Goal: Task Accomplishment & Management: Use online tool/utility

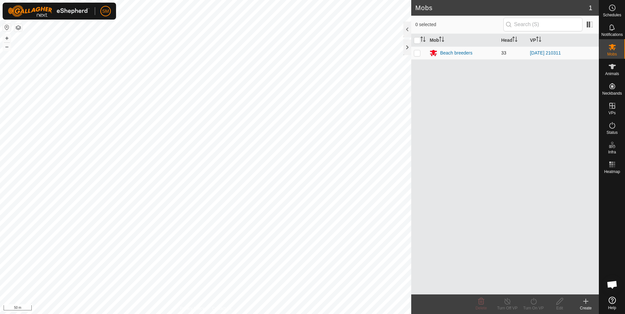
click at [417, 52] on p-checkbox at bounding box center [417, 52] width 7 height 5
checkbox input "true"
click at [462, 52] on div "Beach breeders" at bounding box center [456, 53] width 32 height 7
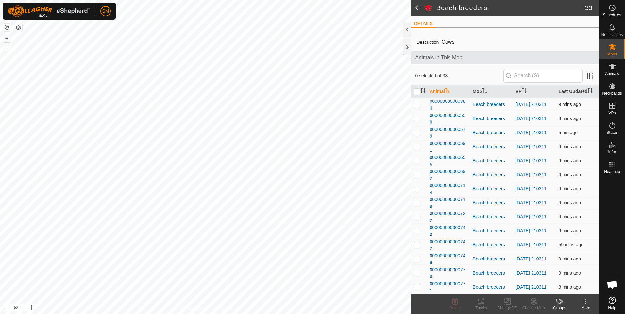
click at [419, 104] on p-checkbox at bounding box center [417, 104] width 7 height 5
checkbox input "true"
click at [417, 118] on p-checkbox at bounding box center [417, 118] width 7 height 5
checkbox input "true"
click at [415, 134] on p-checkbox at bounding box center [417, 132] width 7 height 5
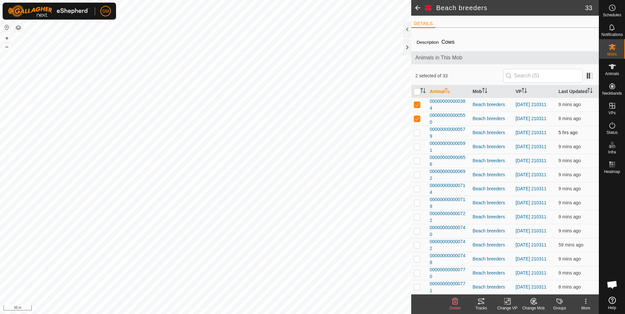
checkbox input "true"
drag, startPoint x: 416, startPoint y: 145, endPoint x: 416, endPoint y: 149, distance: 4.2
click at [416, 146] on p-checkbox at bounding box center [417, 146] width 7 height 5
checkbox input "true"
click at [417, 158] on p-checkbox at bounding box center [417, 160] width 7 height 5
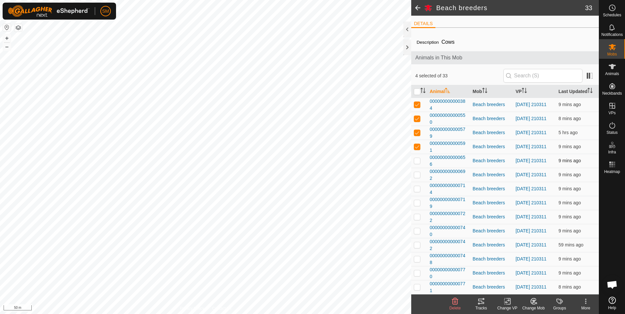
checkbox input "true"
click at [417, 173] on p-checkbox at bounding box center [417, 174] width 7 height 5
checkbox input "true"
click at [415, 188] on p-checkbox at bounding box center [417, 188] width 7 height 5
checkbox input "true"
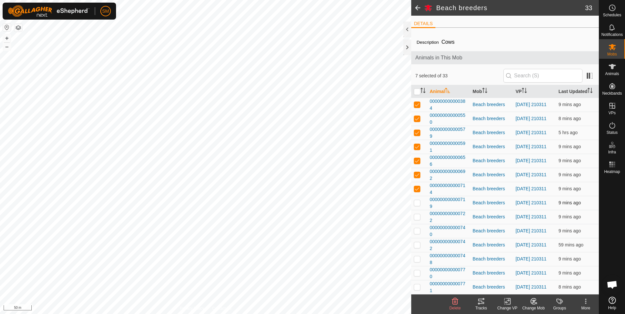
click at [417, 201] on p-checkbox at bounding box center [417, 202] width 7 height 5
checkbox input "true"
click at [416, 216] on p-checkbox at bounding box center [417, 216] width 7 height 5
checkbox input "true"
click at [480, 302] on icon at bounding box center [481, 301] width 6 height 5
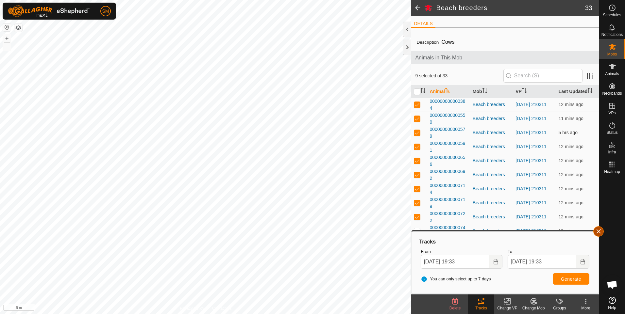
click at [601, 231] on button "button" at bounding box center [598, 231] width 10 height 10
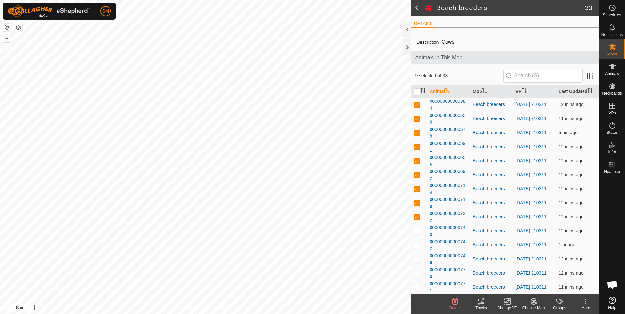
click at [418, 231] on p-checkbox at bounding box center [417, 230] width 7 height 5
checkbox input "true"
click at [415, 216] on p-checkbox at bounding box center [417, 216] width 7 height 5
checkbox input "false"
click at [416, 203] on p-checkbox at bounding box center [417, 202] width 7 height 5
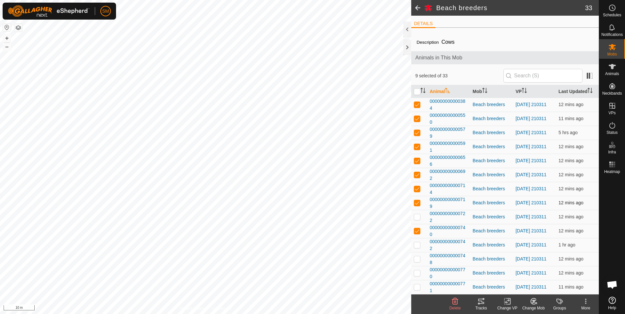
checkbox input "false"
click at [417, 186] on p-checkbox at bounding box center [417, 188] width 7 height 5
checkbox input "false"
click at [416, 176] on p-checkbox at bounding box center [417, 174] width 7 height 5
checkbox input "false"
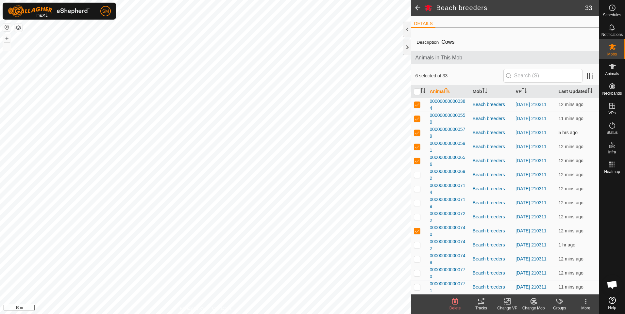
click at [415, 163] on p-checkbox at bounding box center [417, 160] width 7 height 5
checkbox input "false"
click at [413, 141] on td at bounding box center [419, 147] width 16 height 14
checkbox input "false"
click at [416, 134] on p-checkbox at bounding box center [417, 132] width 7 height 5
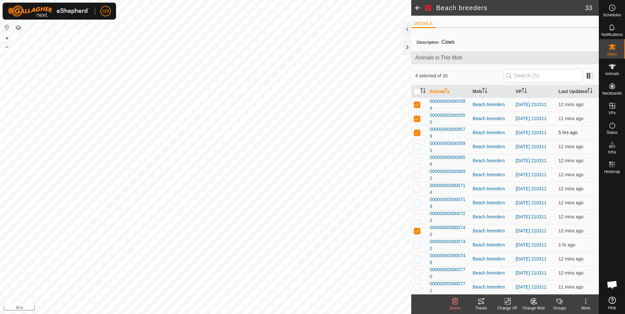
checkbox input "false"
click at [417, 120] on p-checkbox at bounding box center [417, 118] width 7 height 5
checkbox input "false"
click at [419, 104] on p-checkbox at bounding box center [417, 104] width 7 height 5
checkbox input "false"
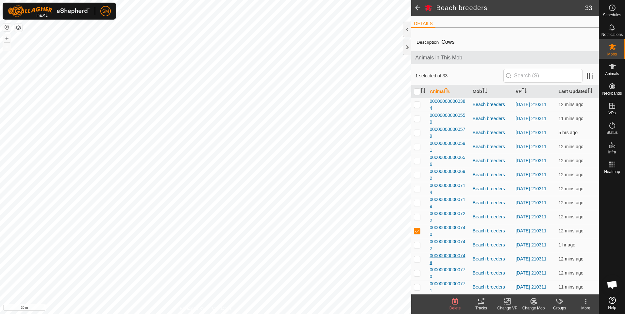
scroll to position [131, 0]
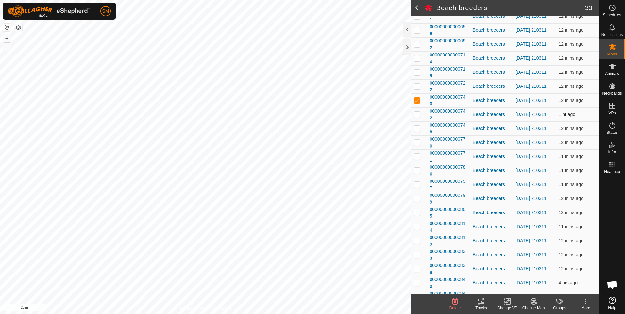
click at [416, 116] on p-checkbox at bounding box center [417, 114] width 7 height 5
checkbox input "true"
click at [416, 124] on td at bounding box center [419, 129] width 16 height 14
checkbox input "true"
click at [417, 144] on p-checkbox at bounding box center [417, 142] width 7 height 5
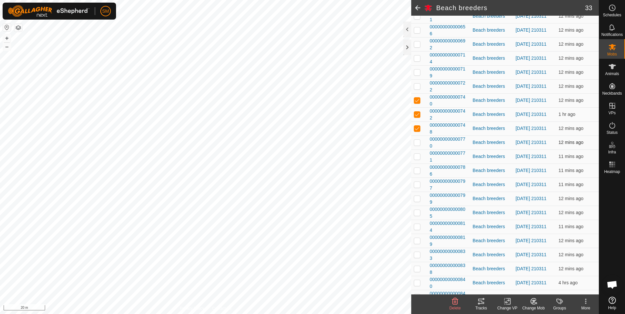
checkbox input "true"
click at [417, 155] on p-checkbox at bounding box center [417, 156] width 7 height 5
checkbox input "true"
click at [419, 171] on p-checkbox at bounding box center [417, 170] width 7 height 5
checkbox input "true"
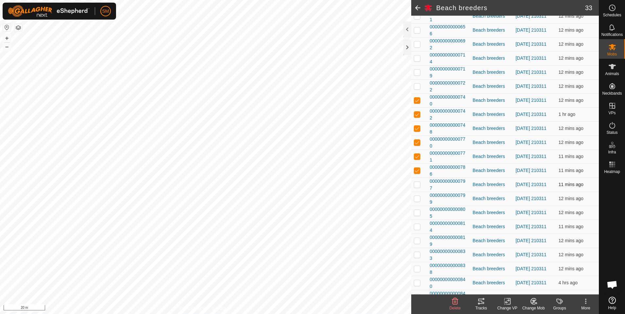
click at [416, 186] on p-checkbox at bounding box center [417, 184] width 7 height 5
checkbox input "true"
click at [416, 198] on p-checkbox at bounding box center [417, 198] width 7 height 5
checkbox input "true"
click at [480, 303] on icon at bounding box center [481, 301] width 6 height 5
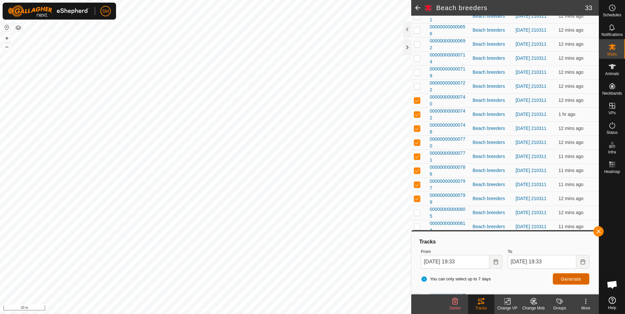
click at [571, 280] on span "Generate" at bounding box center [571, 279] width 20 height 5
